Goal: Check status: Check status

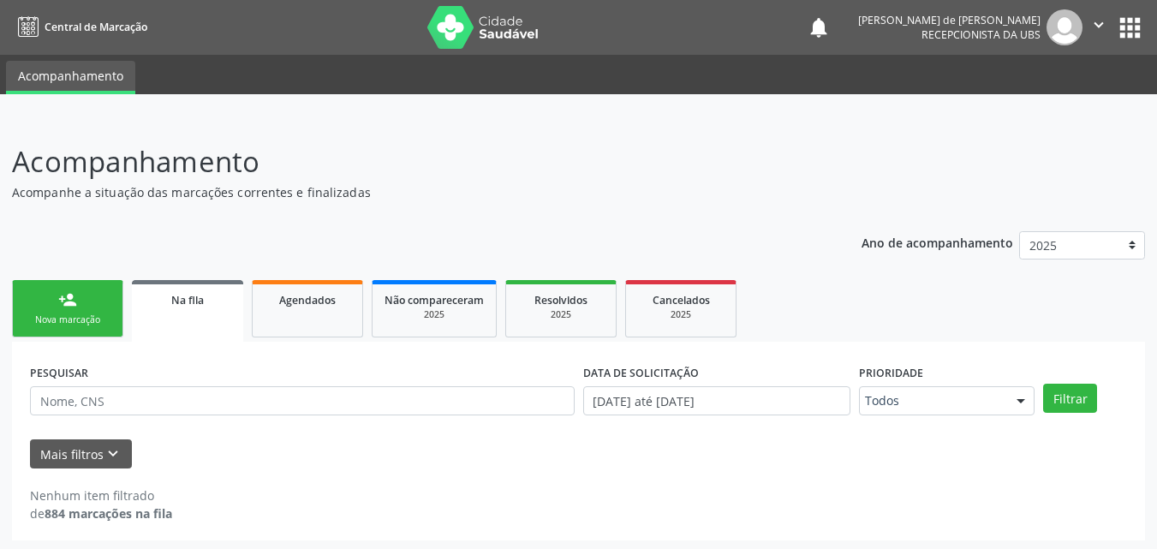
scroll to position [3, 0]
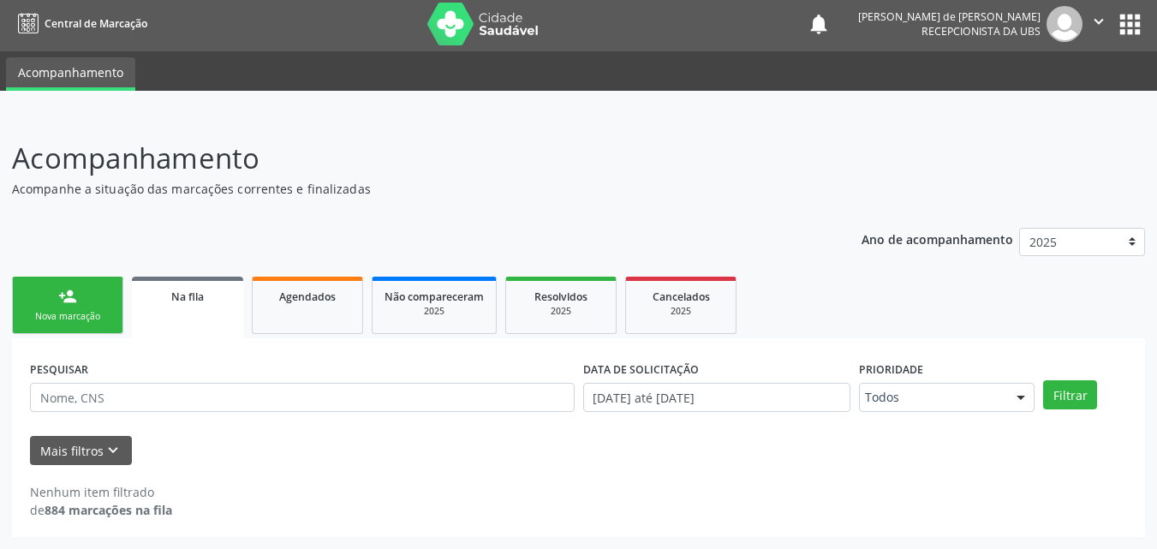
click at [289, 295] on span "Agendados" at bounding box center [307, 297] width 57 height 15
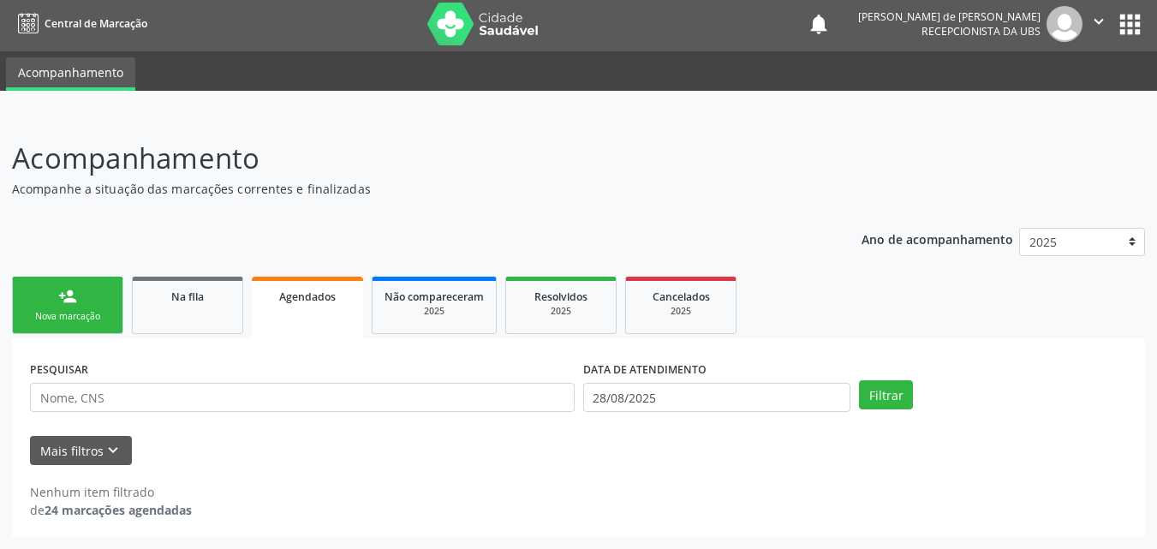
click at [341, 300] on div "Agendados" at bounding box center [307, 296] width 87 height 18
click at [693, 384] on input "28/08/2025" at bounding box center [717, 397] width 268 height 29
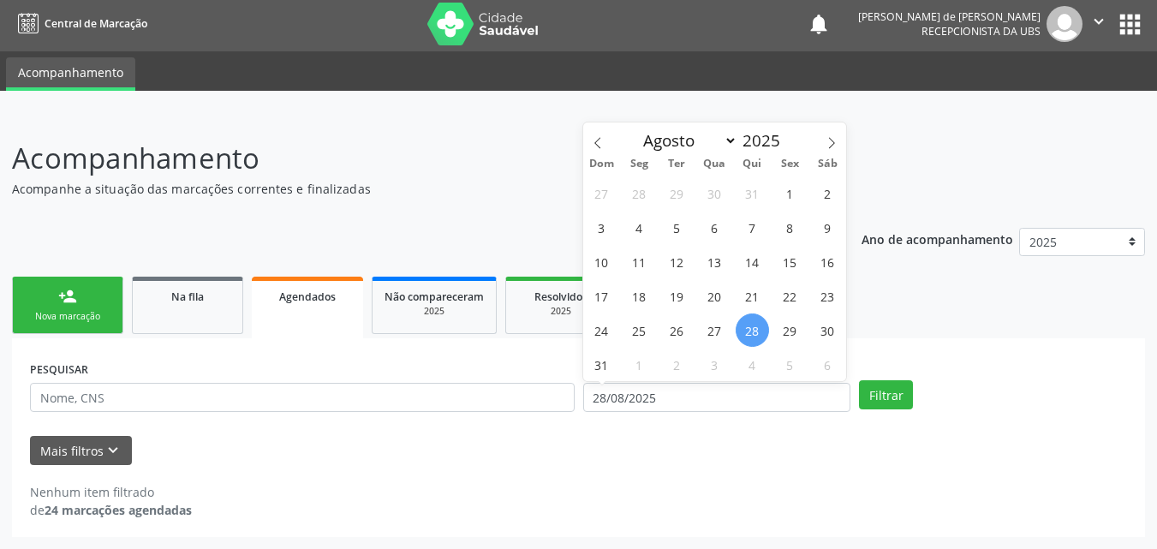
click at [748, 323] on span "28" at bounding box center [752, 329] width 33 height 33
type input "28/08/2025"
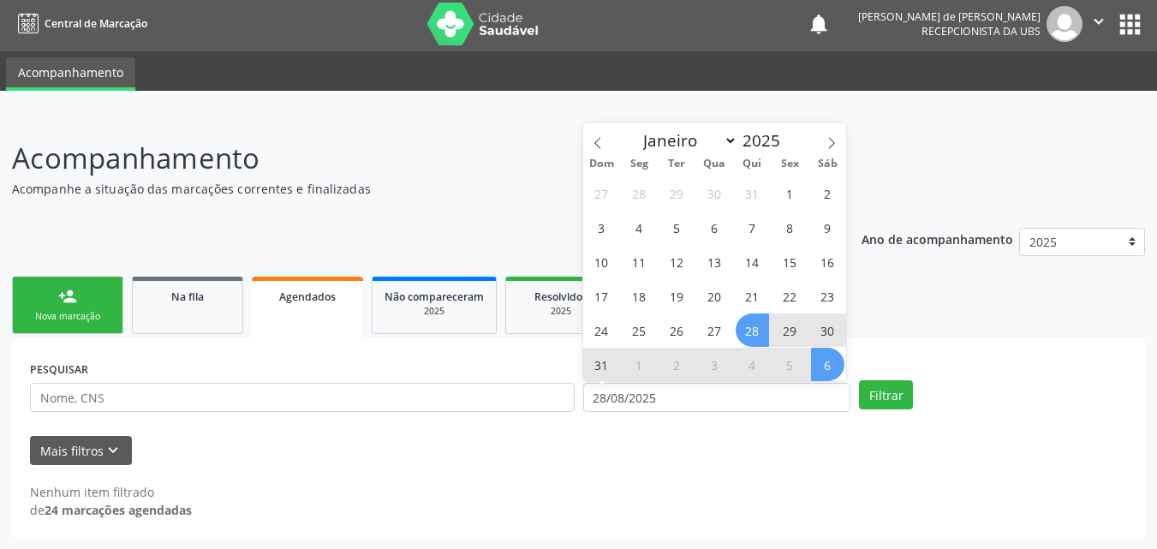
click at [827, 359] on span "6" at bounding box center [827, 364] width 33 height 33
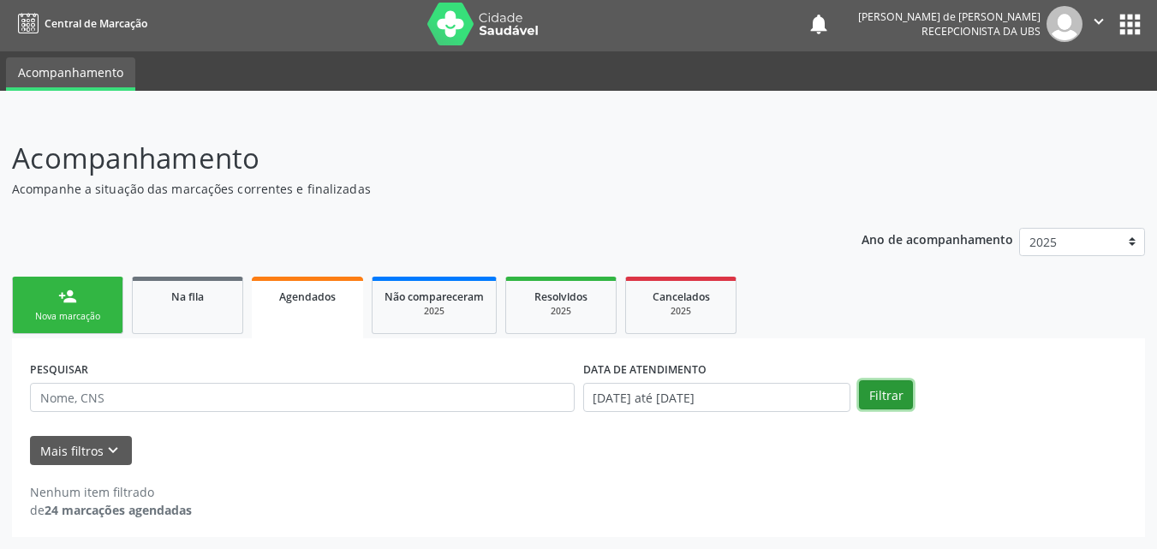
click at [893, 391] on button "Filtrar" at bounding box center [886, 394] width 54 height 29
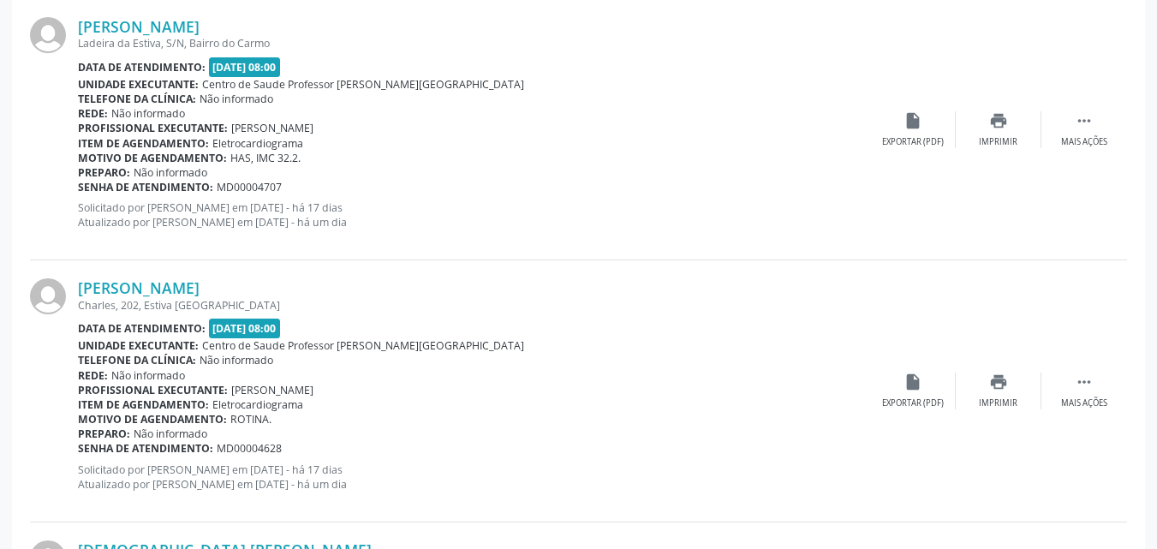
scroll to position [591, 0]
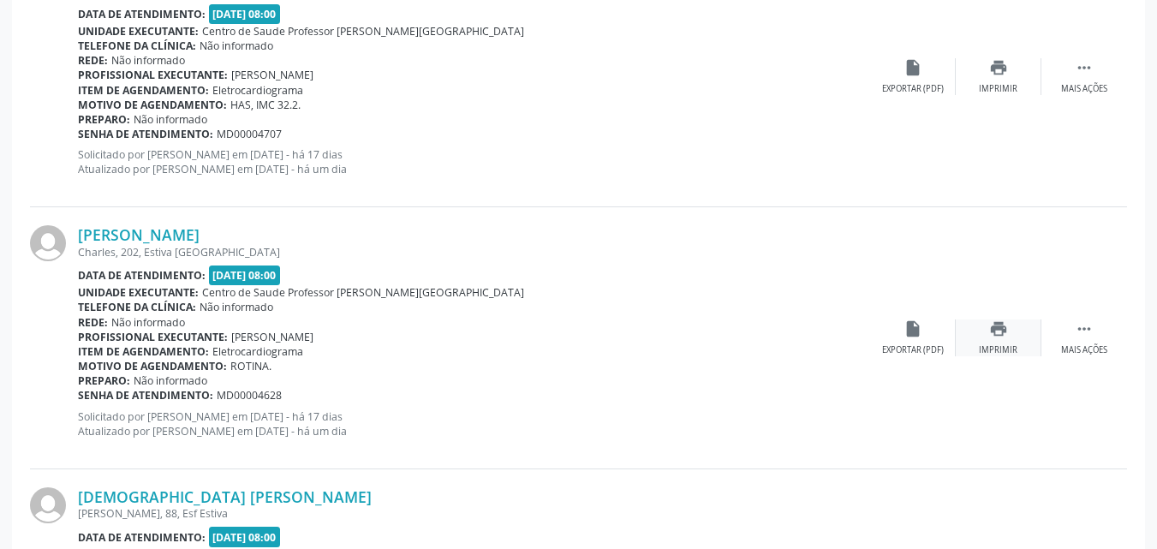
click at [997, 345] on div "Imprimir" at bounding box center [998, 350] width 39 height 12
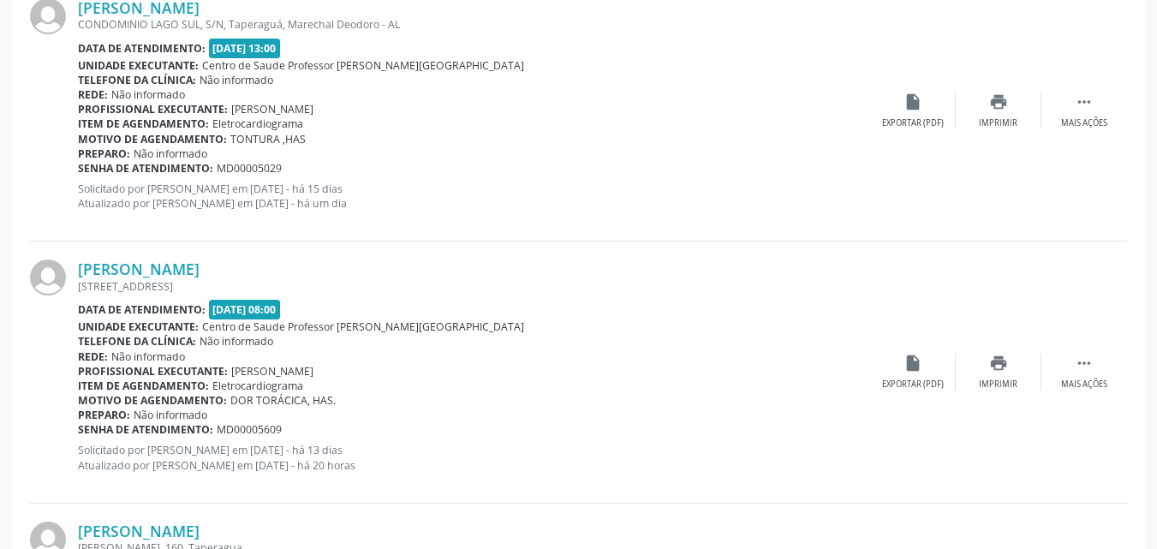
scroll to position [3726, 0]
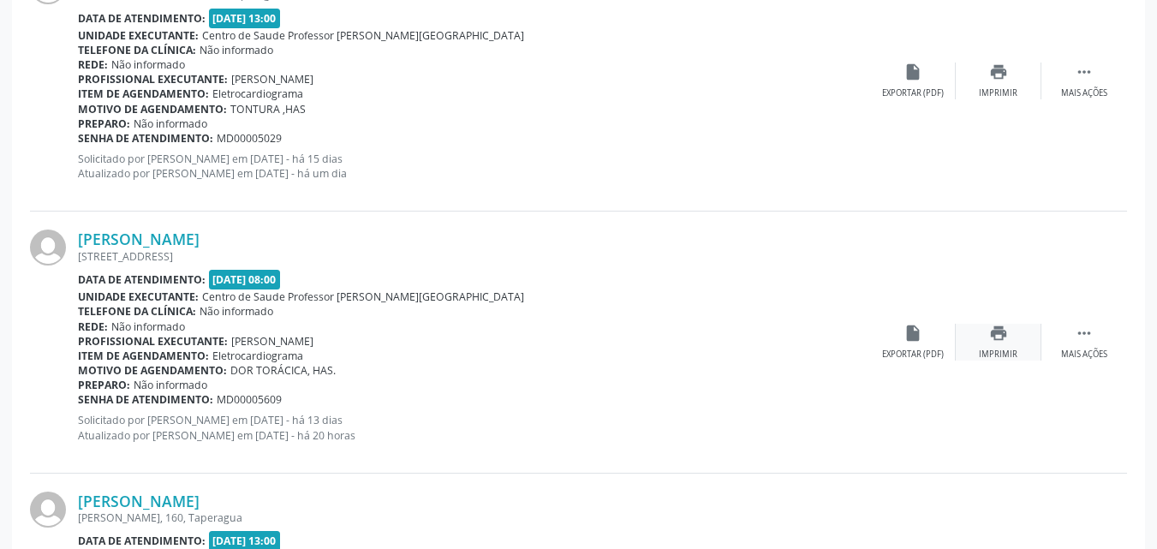
click at [1000, 351] on div "Imprimir" at bounding box center [998, 355] width 39 height 12
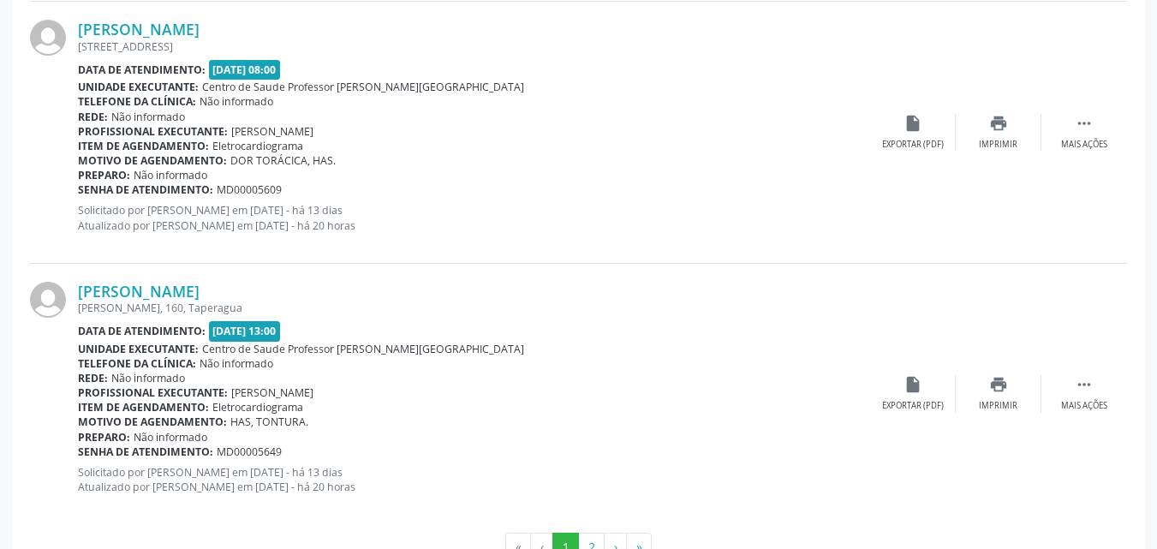
scroll to position [3991, 0]
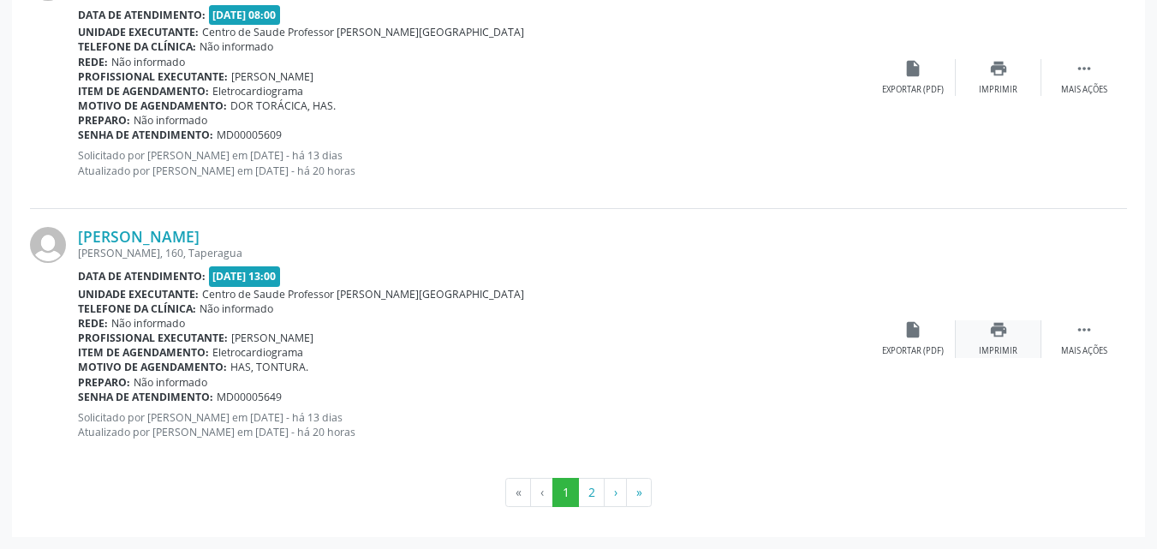
click at [981, 333] on div "print Imprimir" at bounding box center [999, 338] width 86 height 37
click at [590, 494] on button "2" at bounding box center [591, 492] width 27 height 29
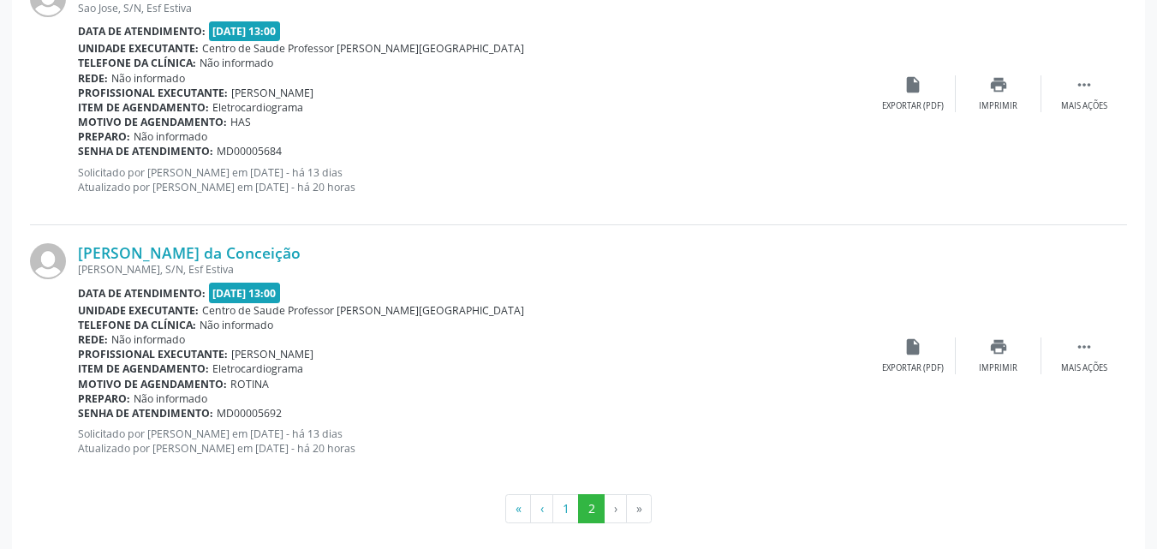
scroll to position [851, 0]
